Goal: Information Seeking & Learning: Learn about a topic

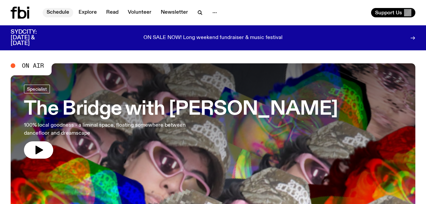
click at [56, 10] on link "Schedule" at bounding box center [58, 12] width 31 height 9
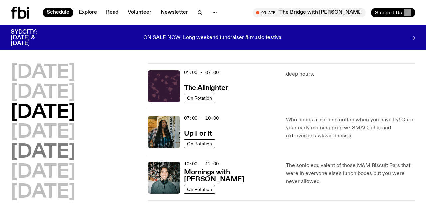
click at [47, 150] on h2 "[DATE]" at bounding box center [43, 152] width 65 height 19
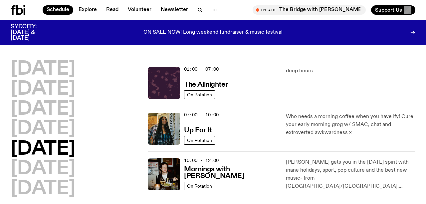
scroll to position [19, 0]
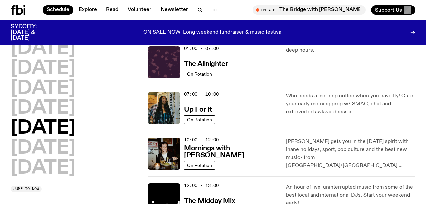
click at [131, 171] on div "[DATE] [DATE] [DATE] [DATE] [DATE] [DATE] [DATE]" at bounding box center [76, 108] width 130 height 138
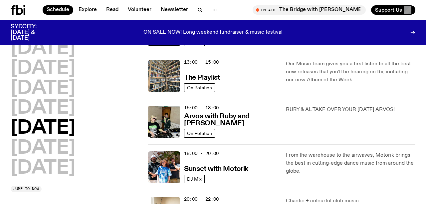
scroll to position [197, 0]
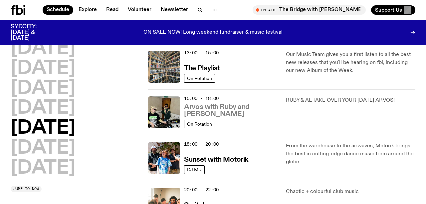
click at [232, 114] on h3 "Arvos with Ruby and [PERSON_NAME]" at bounding box center [231, 111] width 94 height 14
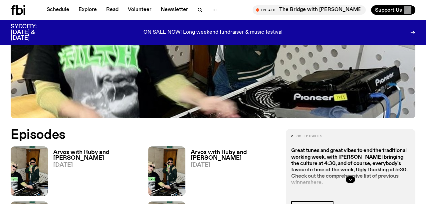
scroll to position [247, 0]
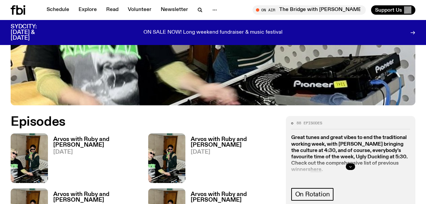
click at [351, 164] on icon "button" at bounding box center [351, 166] width 4 height 4
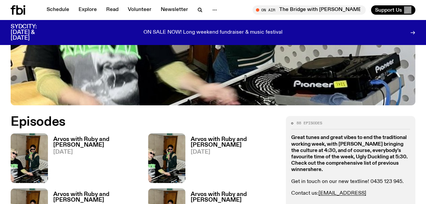
click at [317, 167] on strong "here" at bounding box center [316, 169] width 11 height 5
